Goal: Transaction & Acquisition: Purchase product/service

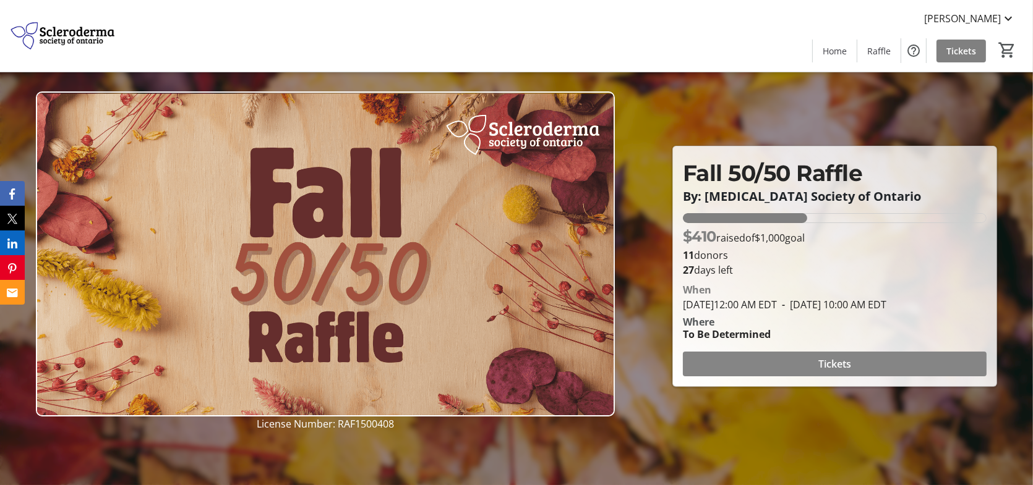
click at [818, 372] on span "Tickets" at bounding box center [834, 364] width 33 height 15
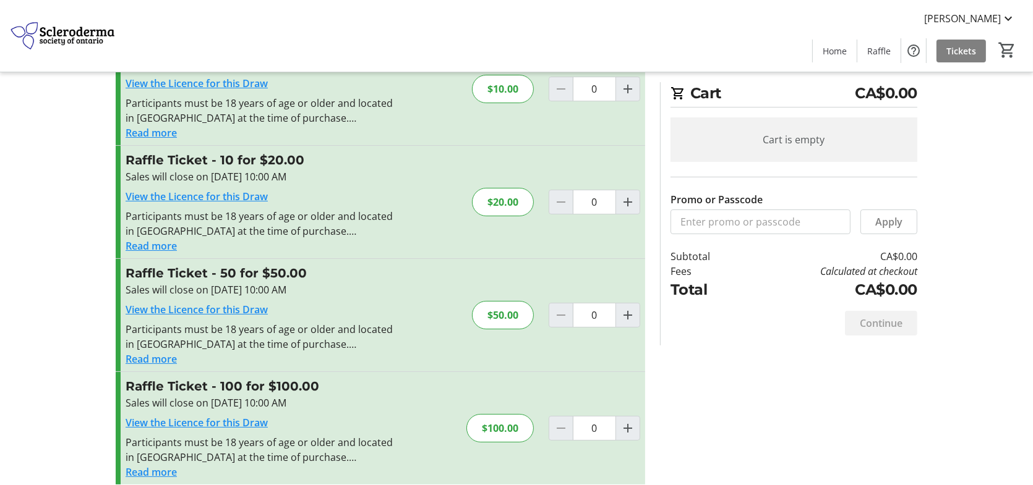
scroll to position [83, 0]
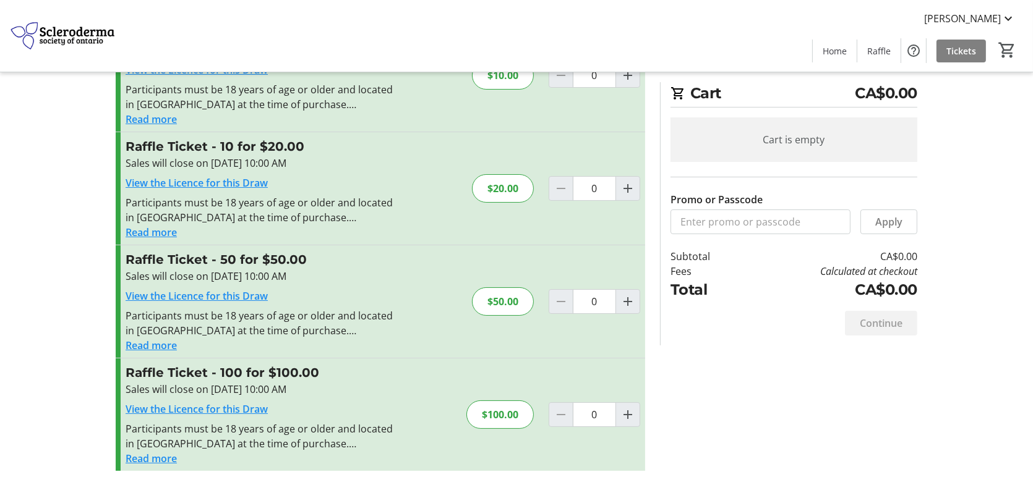
click at [481, 411] on div "$100.00" at bounding box center [499, 415] width 67 height 28
click at [622, 412] on mat-icon "Increment by one" at bounding box center [627, 414] width 15 height 15
type input "1"
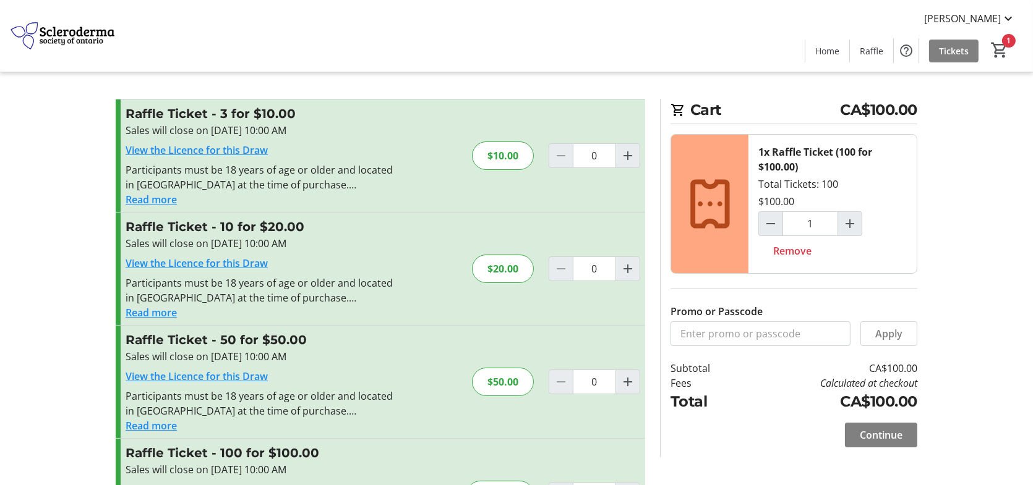
scroll to position [0, 0]
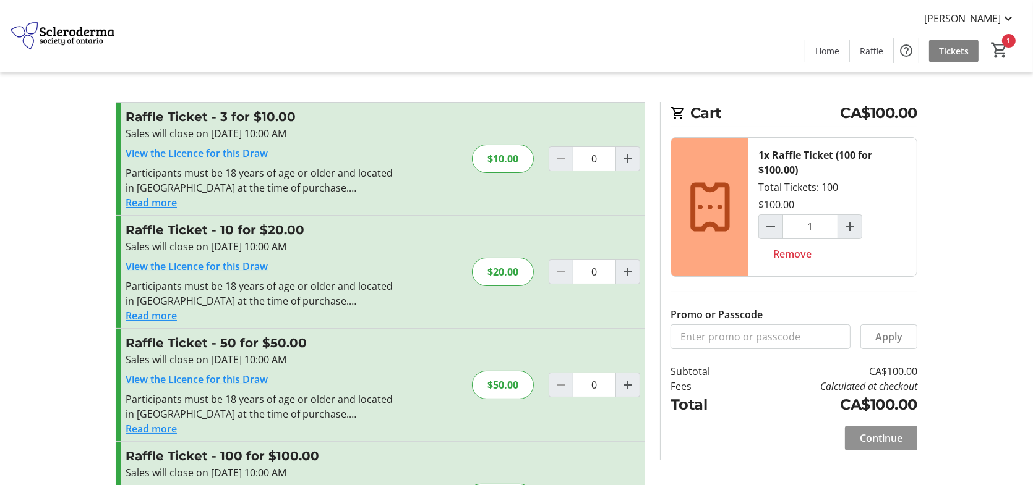
click at [881, 437] on span "Continue" at bounding box center [880, 438] width 43 height 15
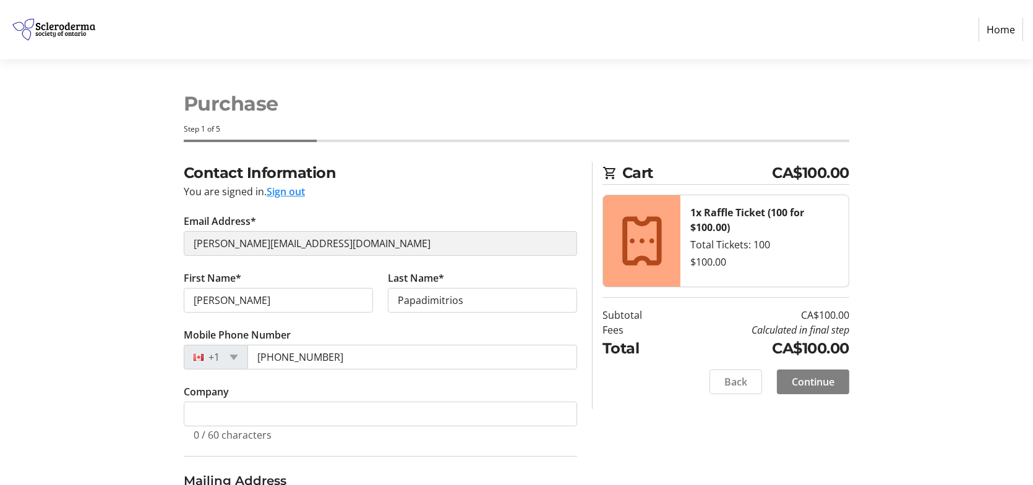
select select "CA"
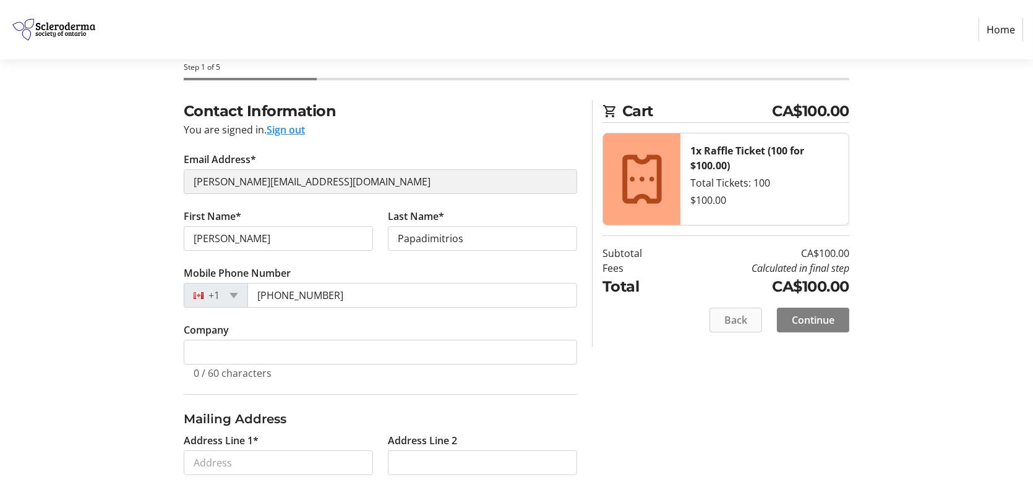
scroll to position [124, 0]
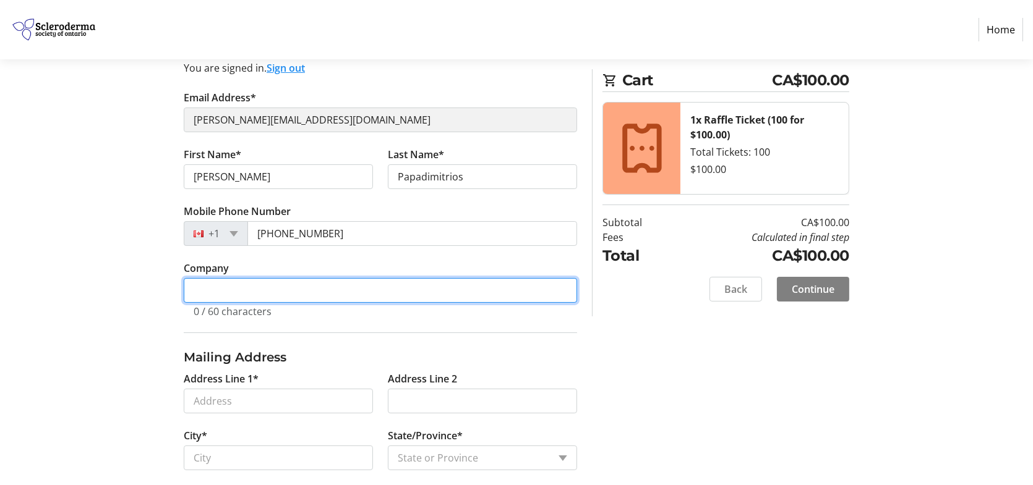
click at [287, 295] on input "Company" at bounding box center [380, 290] width 393 height 25
type input "Select Fire Protection"
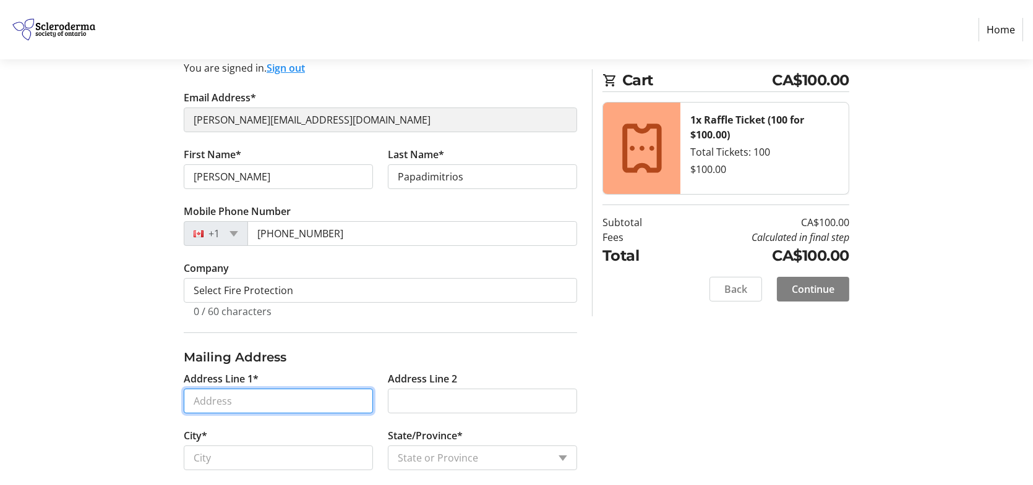
type input "[STREET_ADDRESS]"
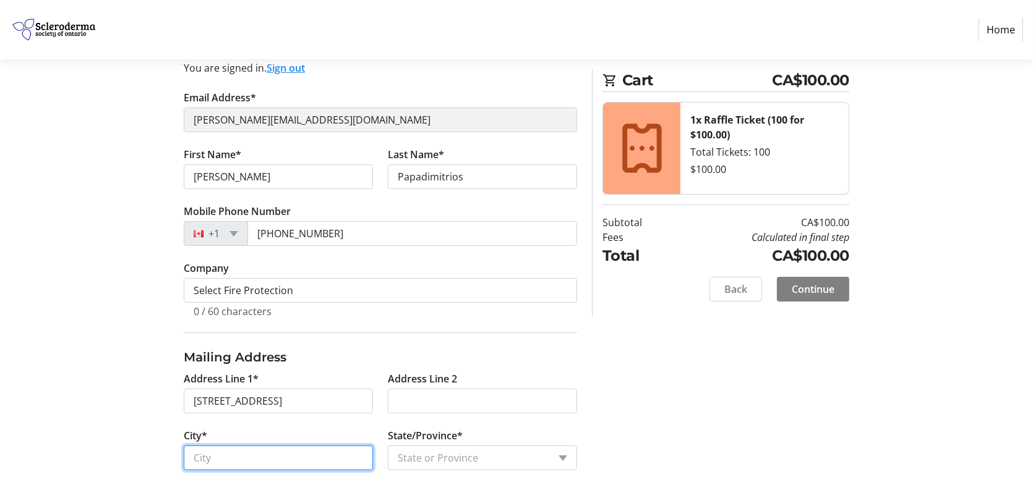
type input "[GEOGRAPHIC_DATA]"
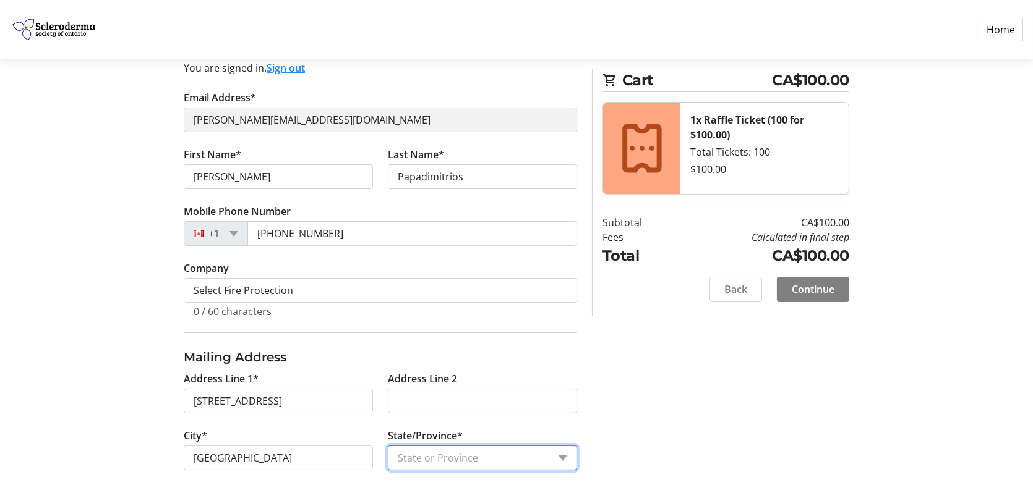
select select "ON"
type input "L7P 1A6"
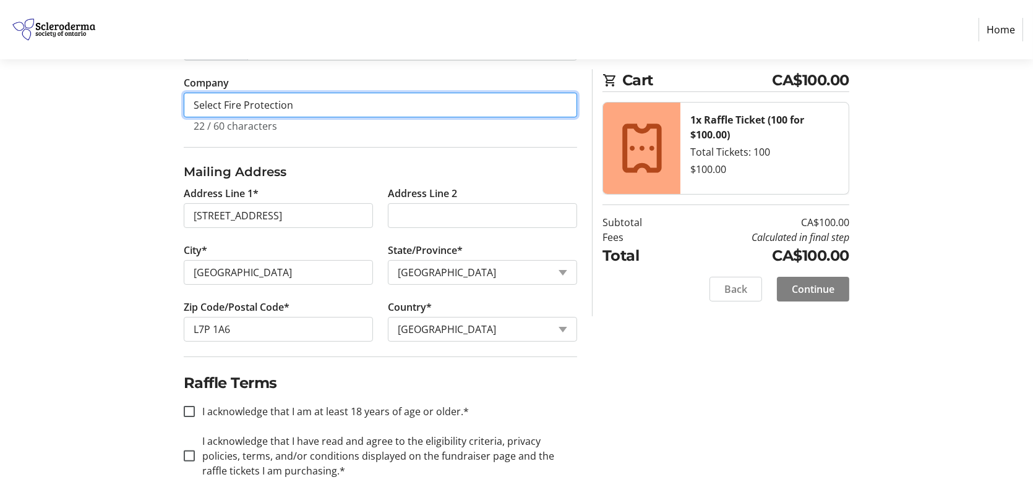
scroll to position [330, 0]
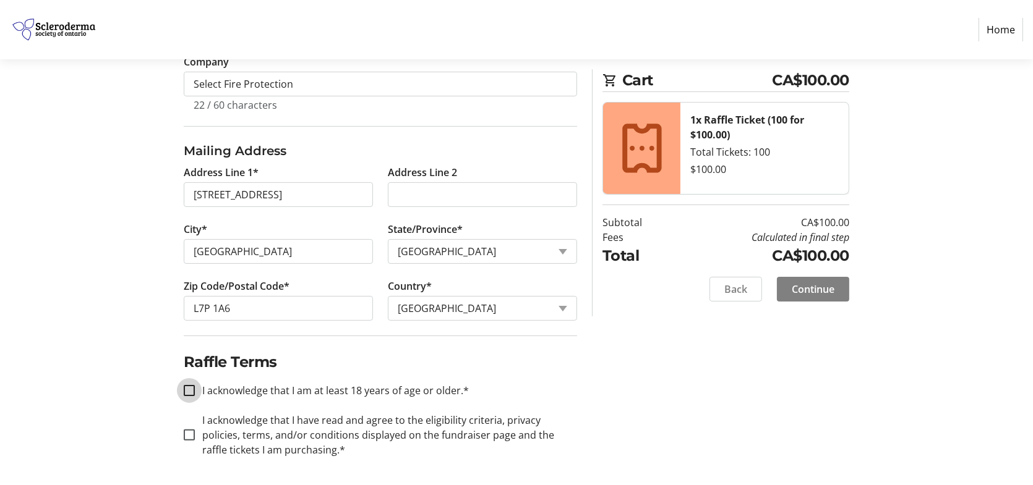
click at [184, 392] on input "I acknowledge that I am at least 18 years of age or older.*" at bounding box center [189, 390] width 11 height 11
checkbox input "true"
click at [187, 439] on div at bounding box center [189, 435] width 30 height 30
checkbox input "true"
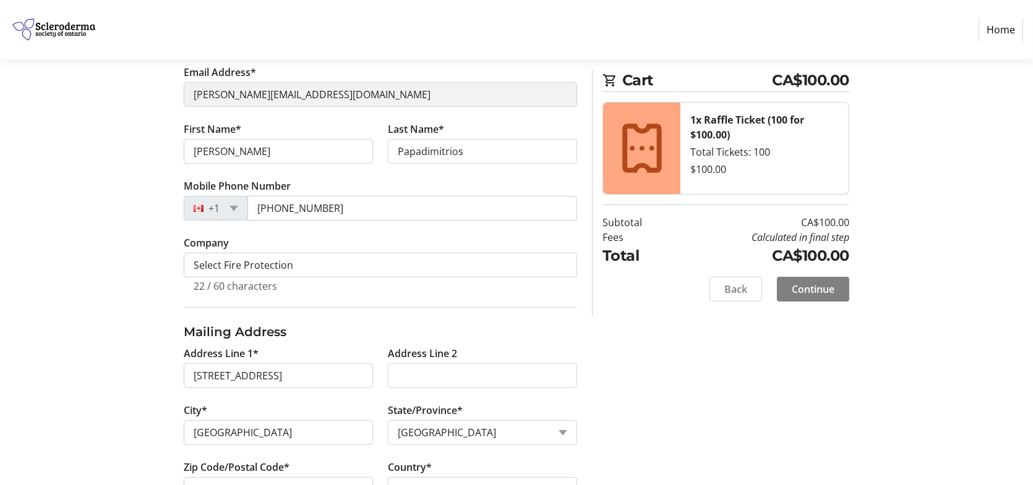
scroll to position [145, 0]
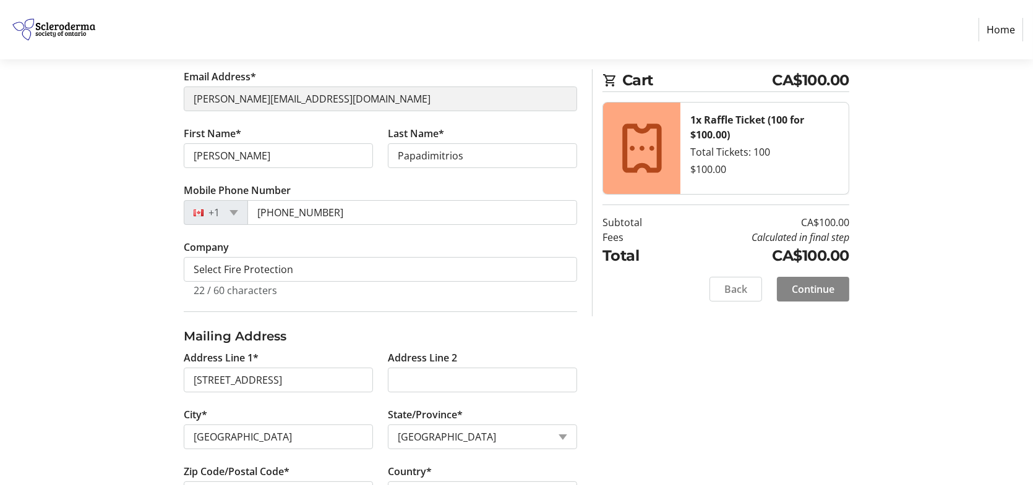
click at [806, 284] on span "Continue" at bounding box center [812, 289] width 43 height 15
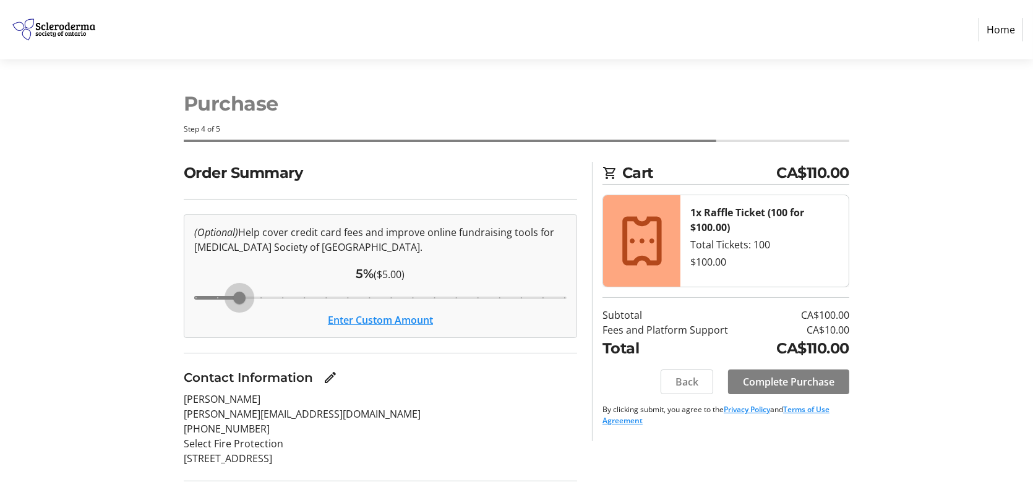
drag, startPoint x: 346, startPoint y: 299, endPoint x: 244, endPoint y: 301, distance: 101.4
click at [244, 301] on input "Cover fees percentage" at bounding box center [380, 297] width 398 height 27
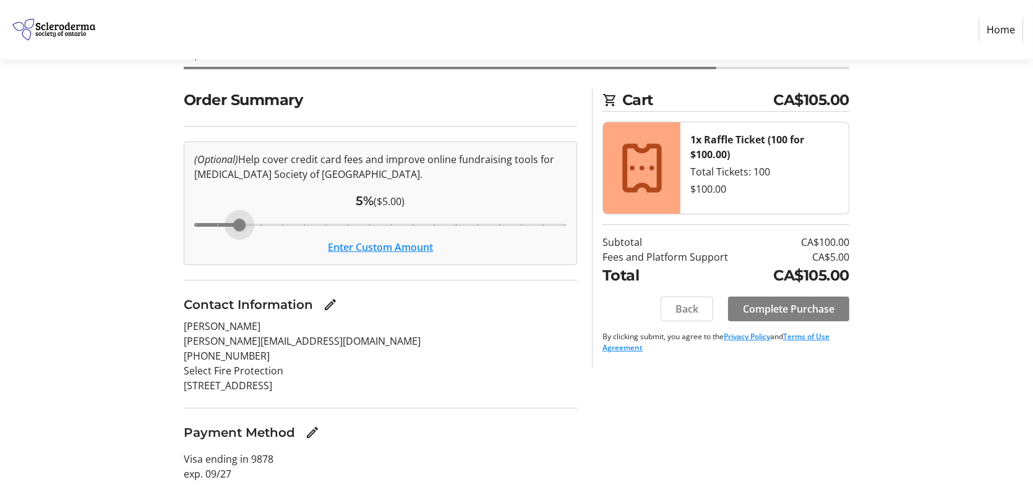
scroll to position [83, 0]
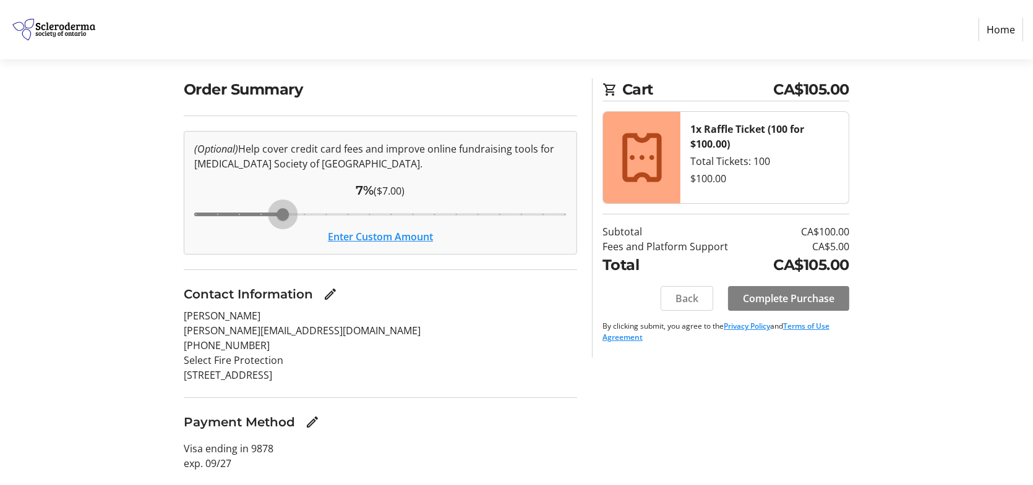
click at [284, 213] on input "Cover fees percentage" at bounding box center [380, 214] width 398 height 27
click at [307, 215] on input "Cover fees percentage" at bounding box center [380, 214] width 398 height 27
click at [327, 215] on input "Cover fees percentage" at bounding box center [380, 214] width 398 height 27
click at [336, 216] on input "Cover fees percentage" at bounding box center [380, 214] width 398 height 27
type input "10"
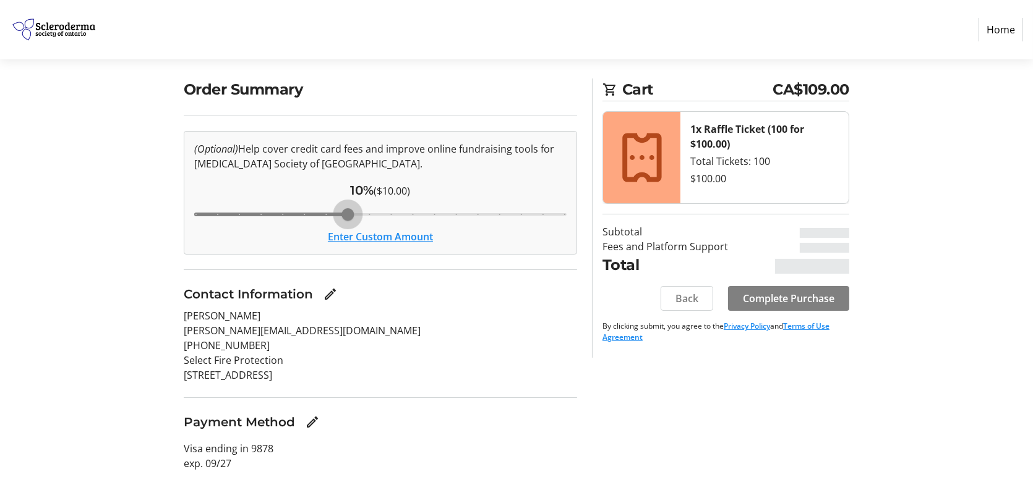
click at [341, 216] on input "Cover fees percentage" at bounding box center [380, 214] width 398 height 27
click at [773, 301] on span "Complete Purchase" at bounding box center [789, 298] width 92 height 15
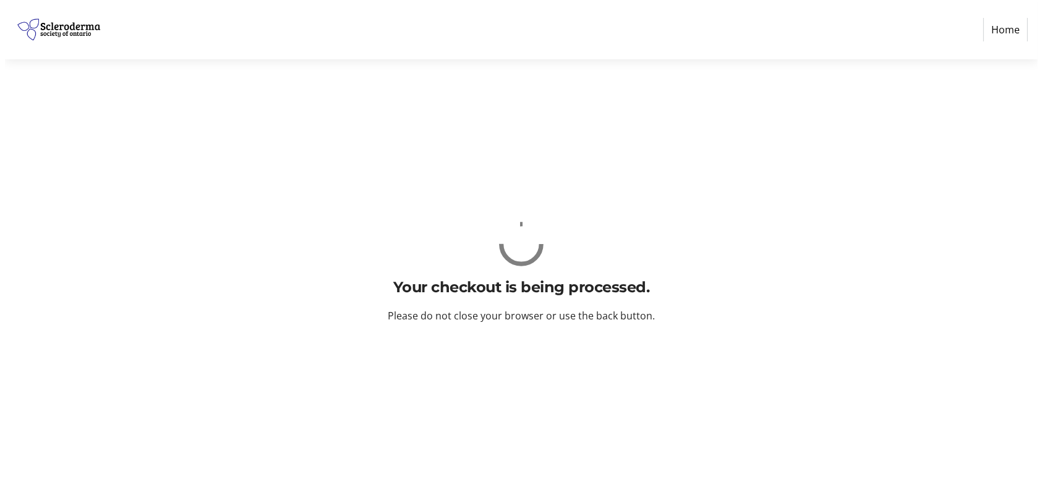
scroll to position [0, 0]
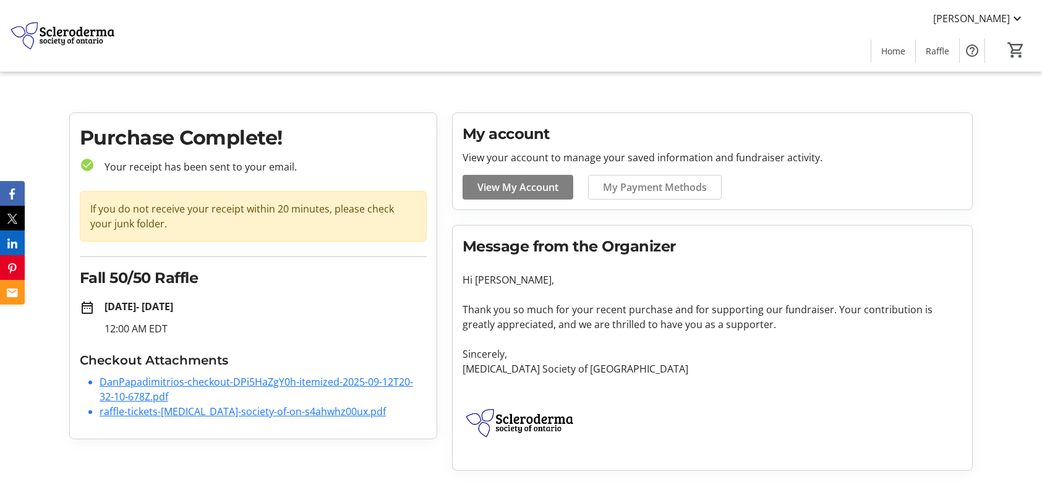
click at [267, 383] on link "DanPapadimitrios-checkout-DPi5HaZgY0h-itemized-2025-09-12T20-32-10-678Z.pdf" at bounding box center [256, 389] width 313 height 28
